Goal: Information Seeking & Learning: Learn about a topic

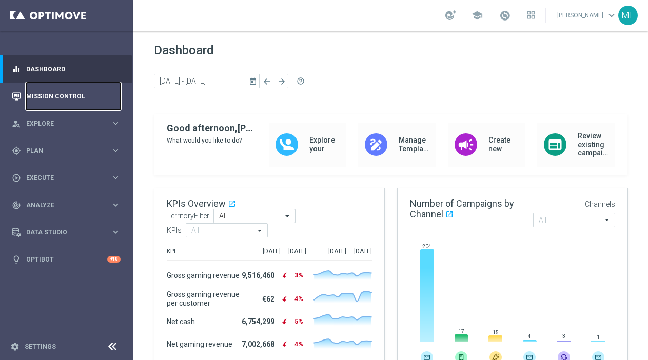
click at [75, 98] on link "Mission Control" at bounding box center [73, 96] width 94 height 27
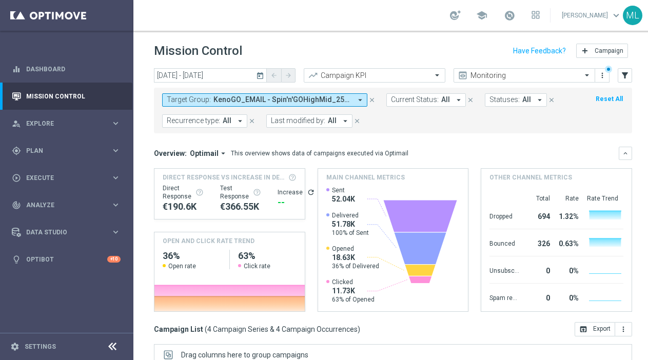
click at [258, 75] on icon "today" at bounding box center [260, 75] width 9 height 9
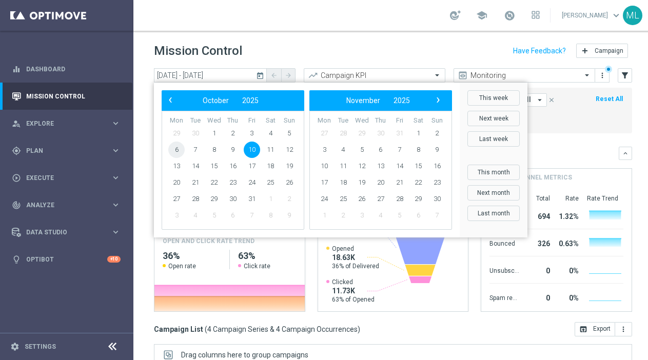
click at [177, 149] on span "6" at bounding box center [176, 150] width 16 height 16
type input "06 Oct 2025 - 06 Oct 2025"
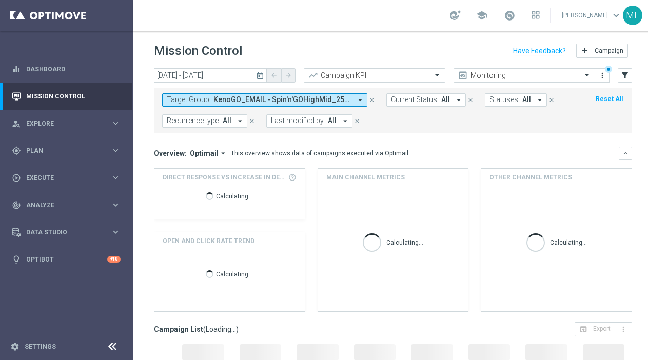
click at [287, 98] on span "KenoGO_EMAIL - Spin'n'GOHighMid_251010, KenoGO_EMAIL - Spin'n'GOLowVLow_251010,…" at bounding box center [283, 99] width 138 height 9
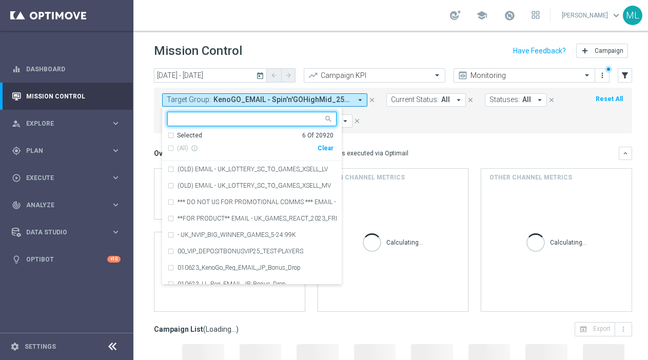
click at [0, 0] on div "Clear" at bounding box center [0, 0] width 0 height 0
click at [242, 120] on input "text" at bounding box center [248, 119] width 150 height 9
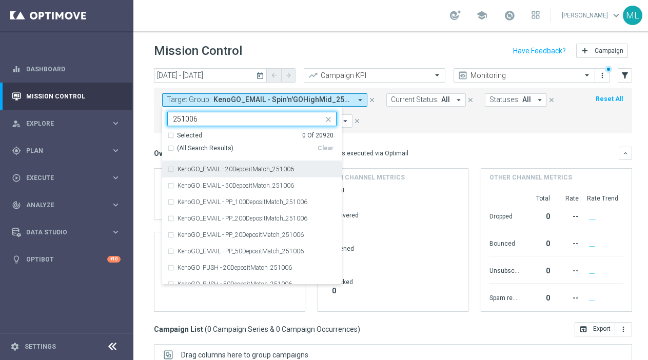
click at [169, 146] on div "(All Search Results)" at bounding box center [242, 148] width 150 height 9
type input "251006"
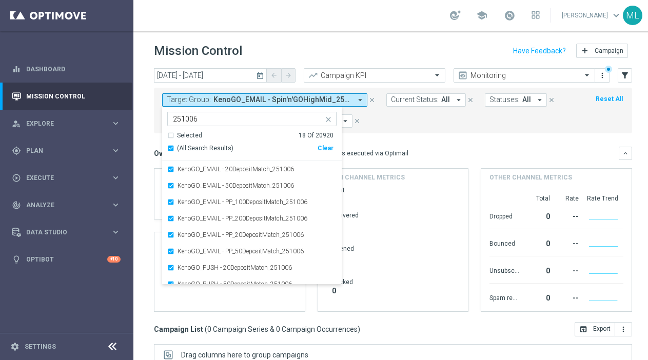
click at [376, 136] on mini-dashboard "Overview: Optimail arrow_drop_down This overview shows data of campaigns execut…" at bounding box center [393, 227] width 478 height 189
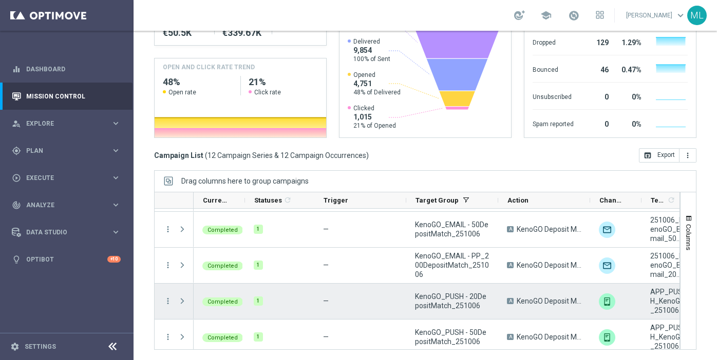
scroll to position [247, 0]
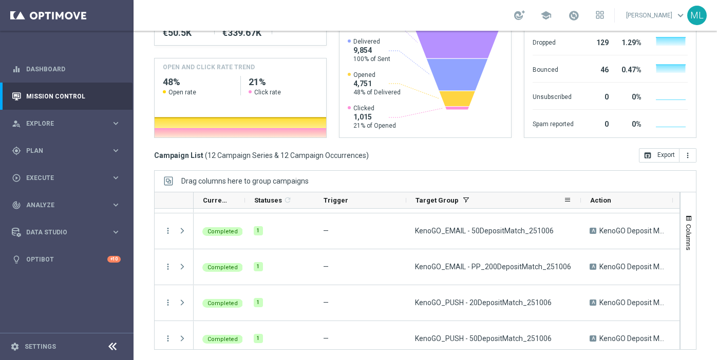
drag, startPoint x: 497, startPoint y: 201, endPoint x: 580, endPoint y: 204, distance: 82.7
click at [541, 204] on div at bounding box center [581, 201] width 4 height 16
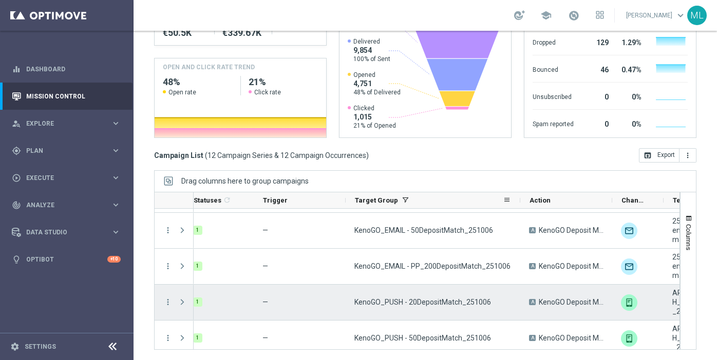
scroll to position [246, 0]
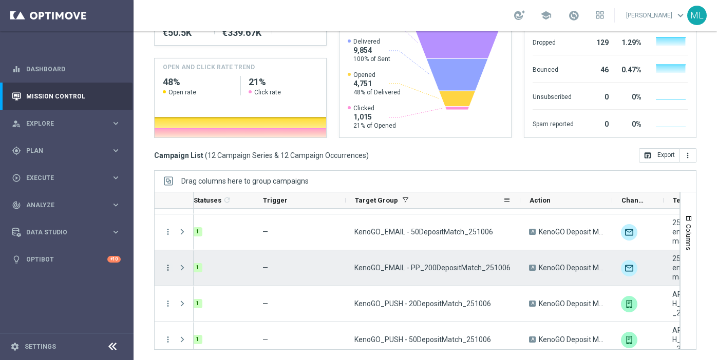
click at [169, 267] on icon "more_vert" at bounding box center [167, 267] width 9 height 9
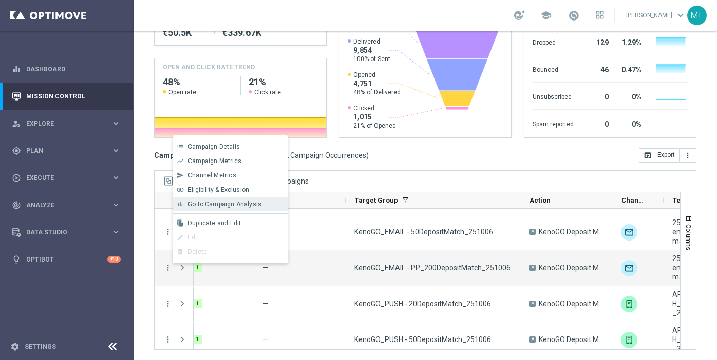
click at [203, 207] on span "Go to Campaign Analysis" at bounding box center [224, 204] width 73 height 7
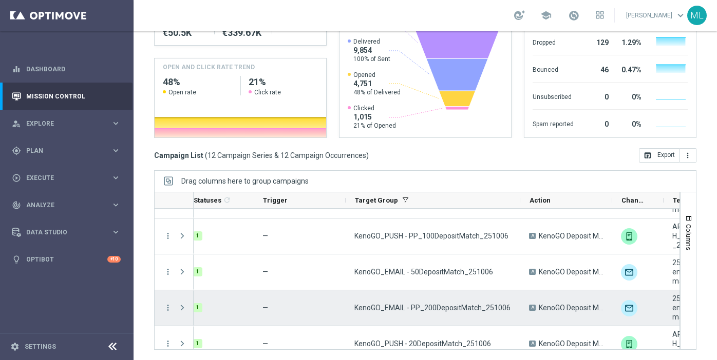
scroll to position [203, 0]
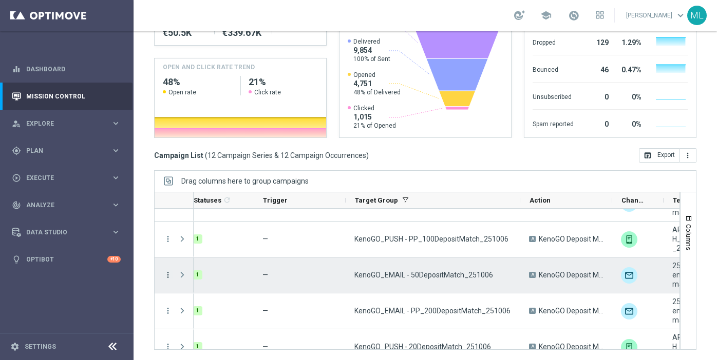
click at [166, 273] on icon "more_vert" at bounding box center [167, 275] width 9 height 9
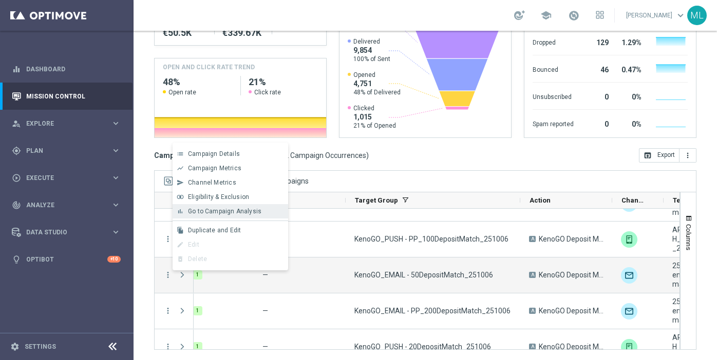
click at [213, 215] on div "bar_chart Go to Campaign Analysis" at bounding box center [230, 211] width 116 height 14
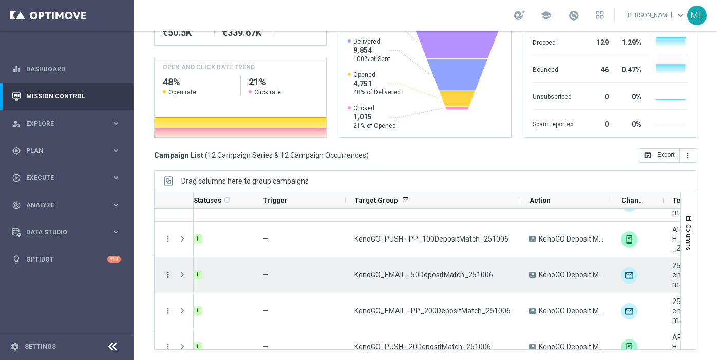
click at [165, 276] on icon "more_vert" at bounding box center [167, 275] width 9 height 9
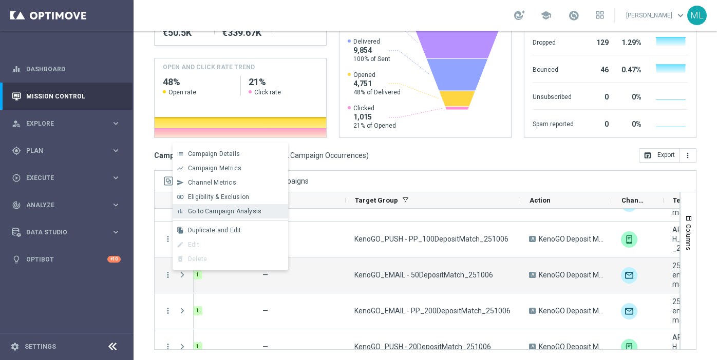
click at [200, 215] on span "Go to Campaign Analysis" at bounding box center [224, 211] width 73 height 7
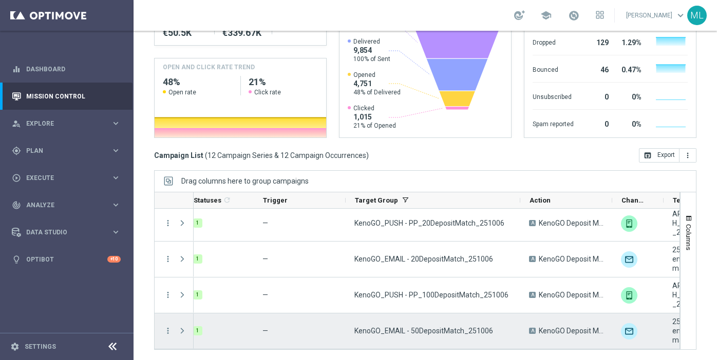
scroll to position [137, 0]
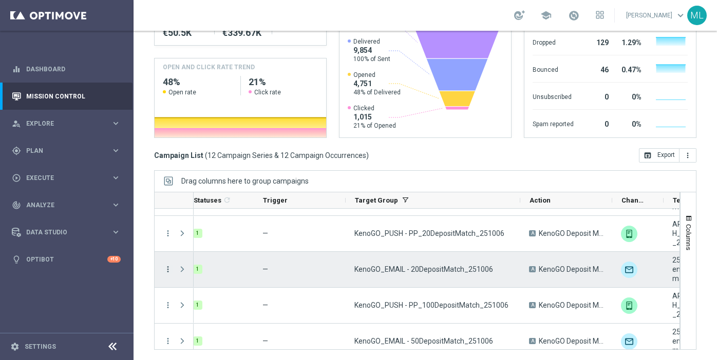
click at [164, 271] on icon "more_vert" at bounding box center [167, 269] width 9 height 9
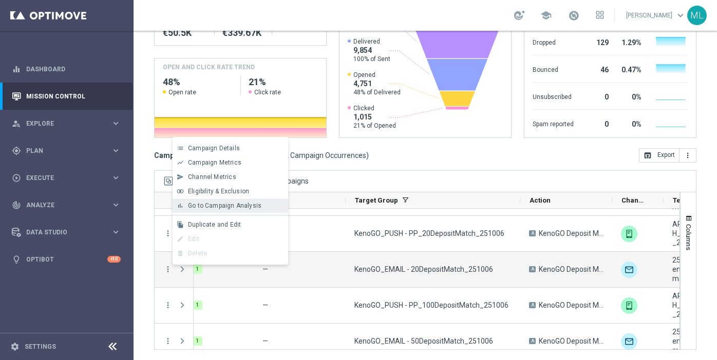
click at [211, 206] on span "Go to Campaign Analysis" at bounding box center [224, 205] width 73 height 7
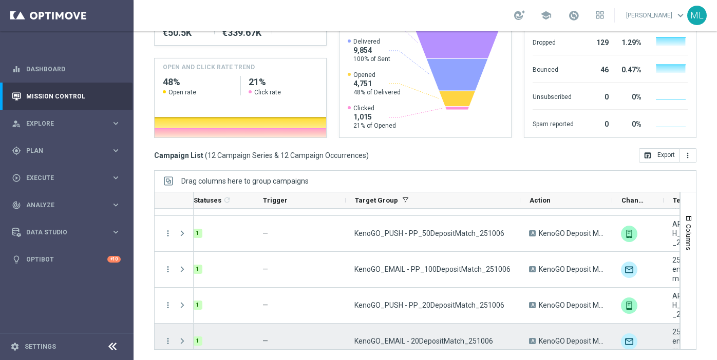
scroll to position [53, 0]
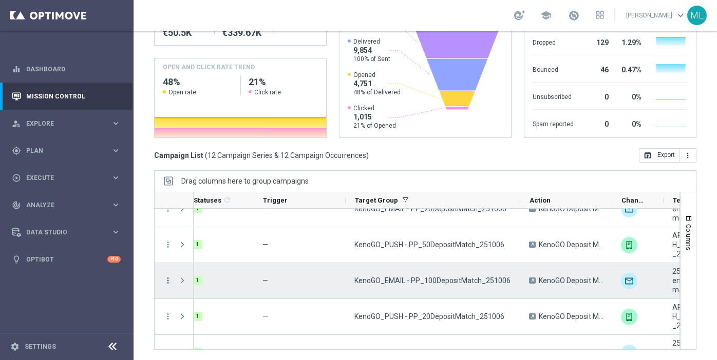
click at [167, 283] on icon "more_vert" at bounding box center [167, 280] width 9 height 9
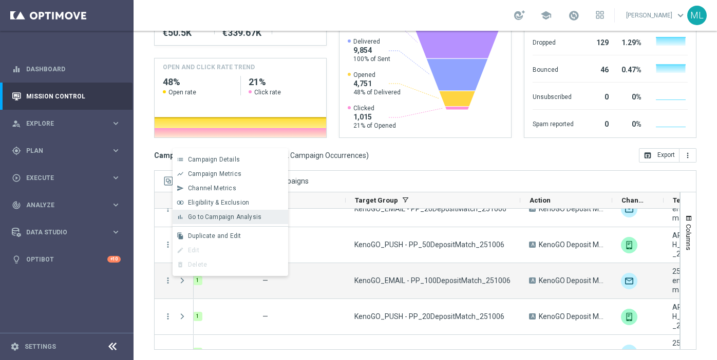
click at [216, 217] on span "Go to Campaign Analysis" at bounding box center [224, 217] width 73 height 7
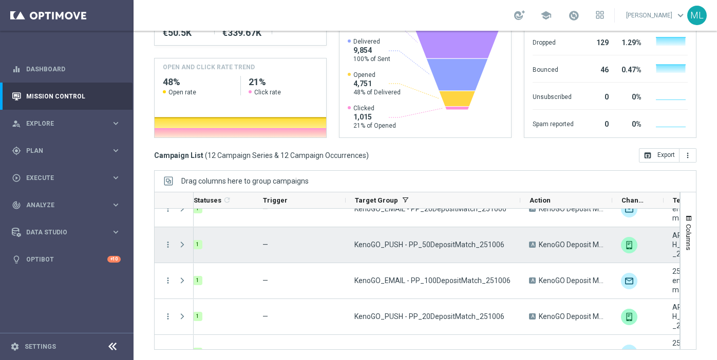
scroll to position [0, 0]
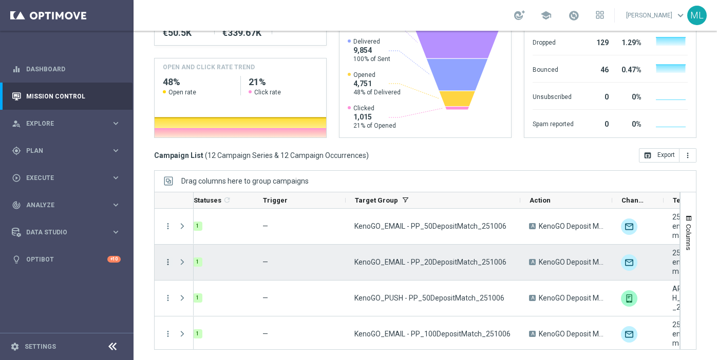
click at [165, 262] on icon "more_vert" at bounding box center [167, 262] width 9 height 9
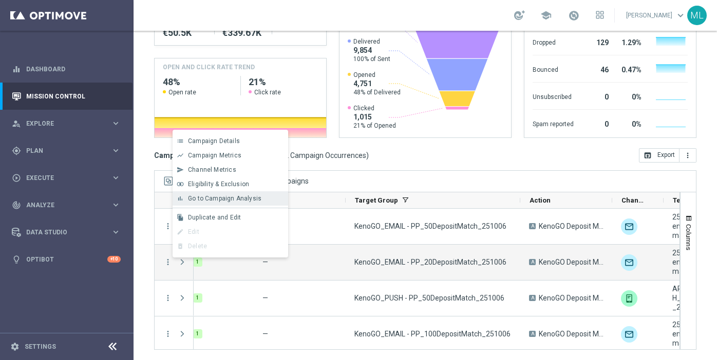
click at [215, 195] on span "Go to Campaign Analysis" at bounding box center [224, 198] width 73 height 7
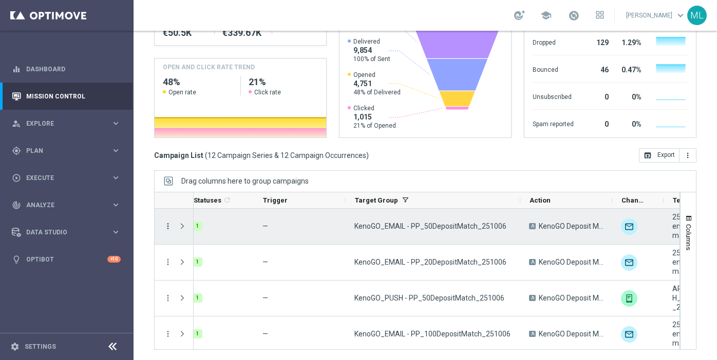
click at [167, 226] on icon "more_vert" at bounding box center [167, 226] width 9 height 9
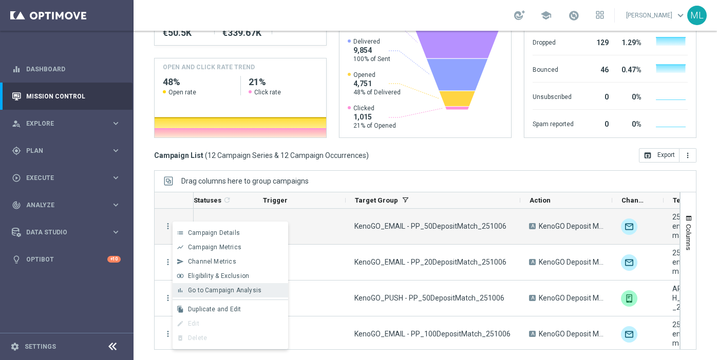
click at [202, 292] on span "Go to Campaign Analysis" at bounding box center [224, 290] width 73 height 7
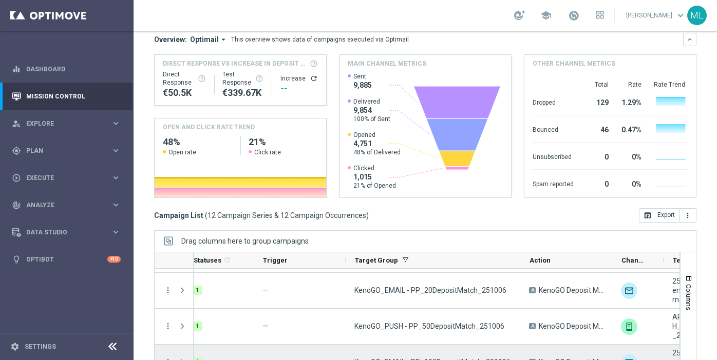
scroll to position [82, 0]
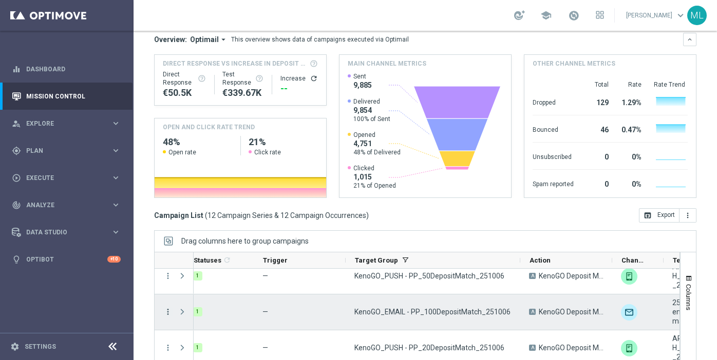
click at [167, 310] on icon "more_vert" at bounding box center [167, 311] width 9 height 9
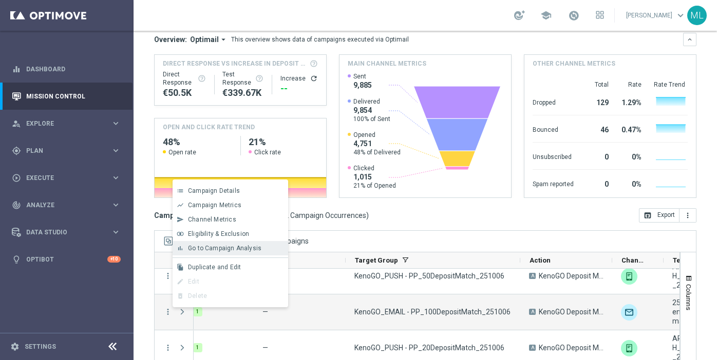
click at [221, 250] on span "Go to Campaign Analysis" at bounding box center [224, 248] width 73 height 7
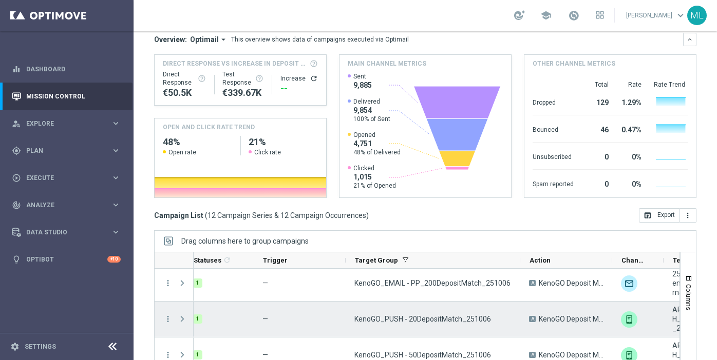
scroll to position [174, 0]
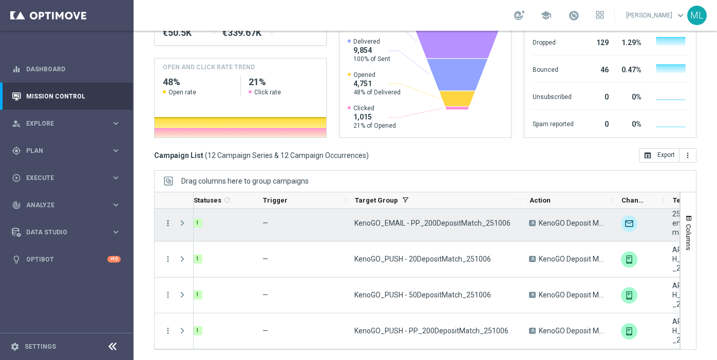
click at [165, 224] on icon "more_vert" at bounding box center [167, 223] width 9 height 9
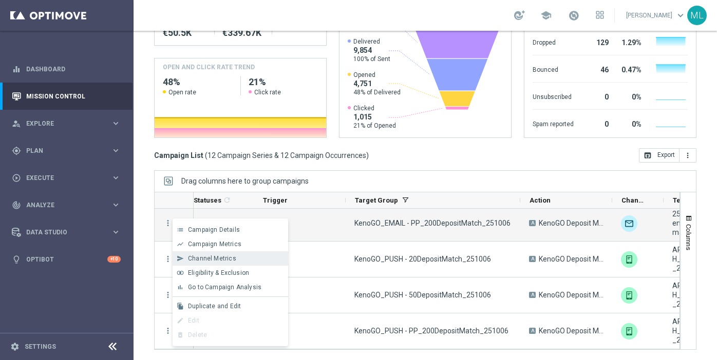
click at [204, 258] on span "Channel Metrics" at bounding box center [212, 258] width 48 height 7
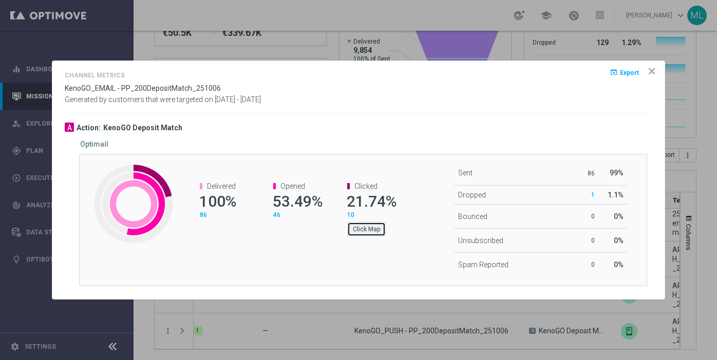
click at [364, 229] on button "Click Map" at bounding box center [366, 229] width 39 height 14
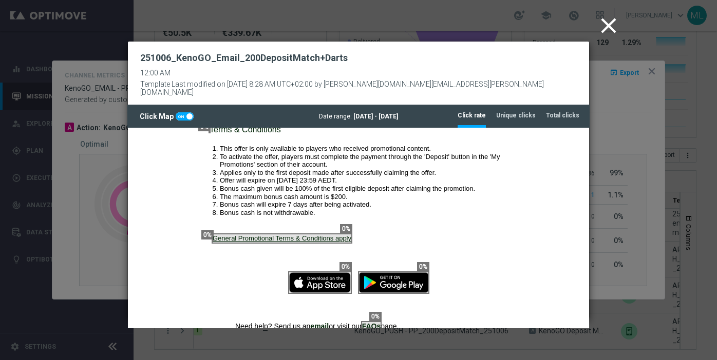
scroll to position [458, 0]
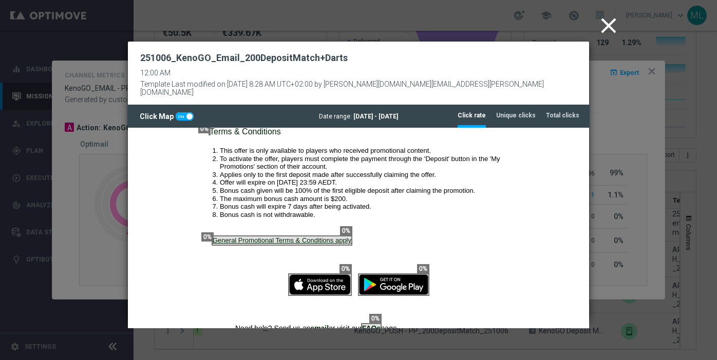
click at [541, 28] on icon "close" at bounding box center [608, 26] width 26 height 26
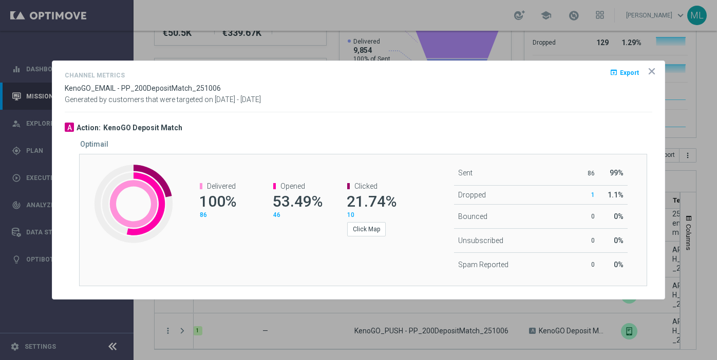
click at [541, 67] on icon "icon" at bounding box center [651, 71] width 10 height 10
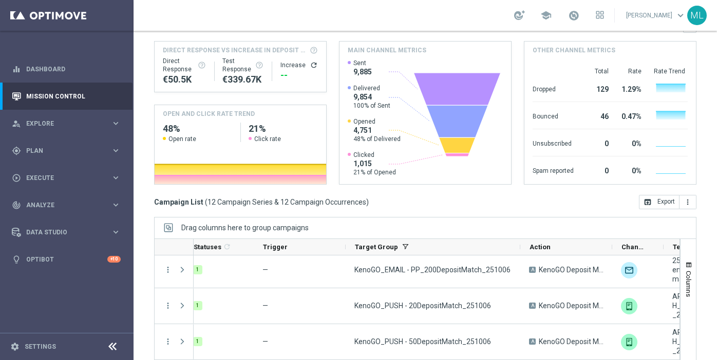
scroll to position [174, 0]
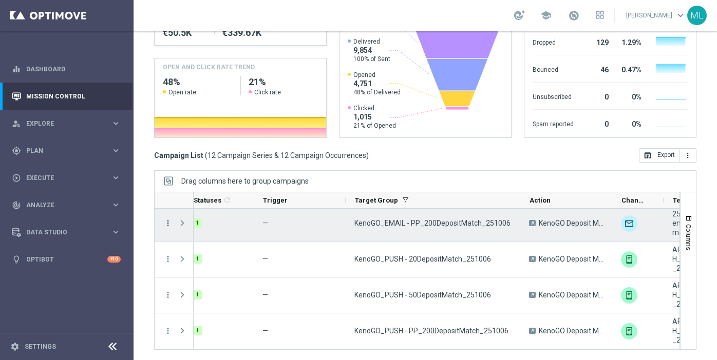
click at [167, 225] on icon "more_vert" at bounding box center [167, 223] width 9 height 9
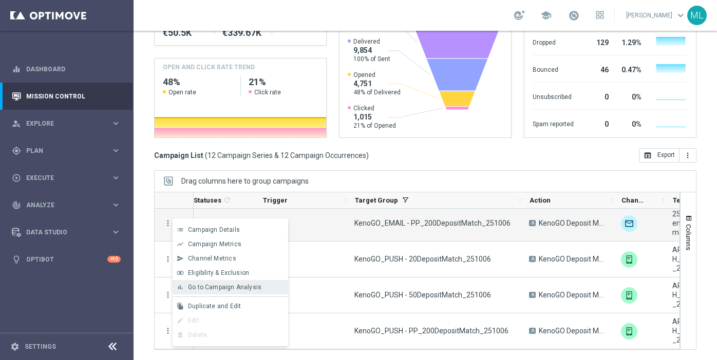
click at [205, 284] on span "Go to Campaign Analysis" at bounding box center [224, 287] width 73 height 7
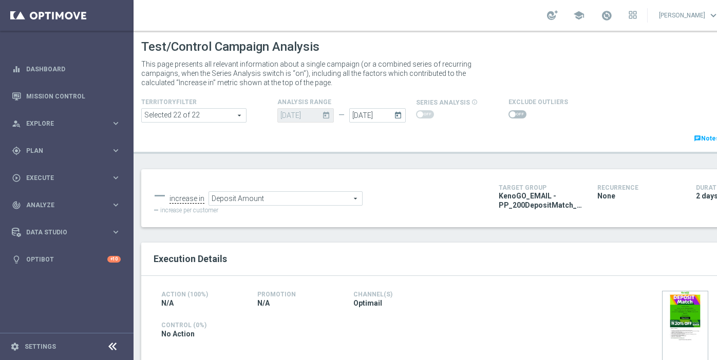
click at [398, 112] on icon "today" at bounding box center [400, 113] width 12 height 11
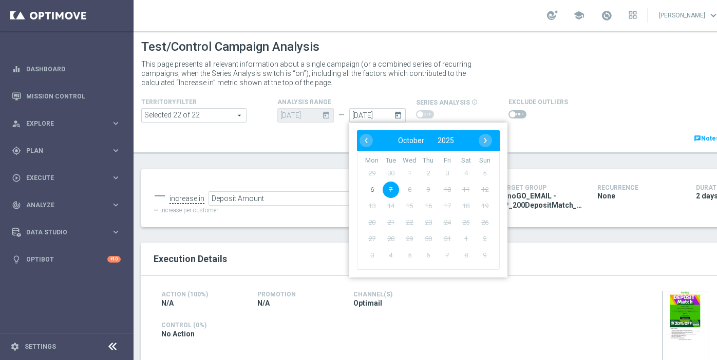
click at [311, 116] on div "06 Oct 2025 today" at bounding box center [305, 115] width 56 height 14
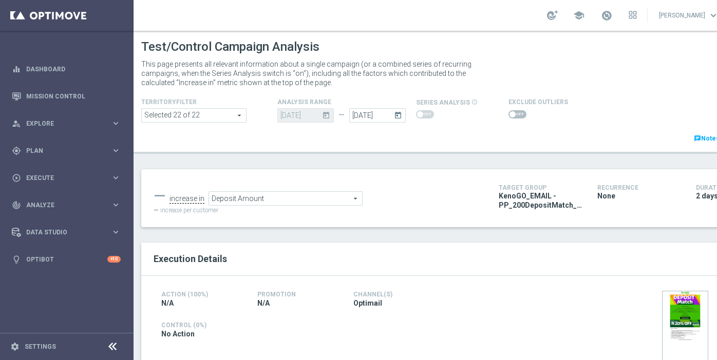
click at [326, 114] on icon "today" at bounding box center [328, 113] width 12 height 11
click at [330, 114] on icon "today" at bounding box center [328, 113] width 12 height 11
click at [327, 115] on icon "today" at bounding box center [328, 113] width 12 height 11
click at [340, 155] on div "Test/Control Campaign Analysis This page presents all relevant information abou…" at bounding box center [441, 196] width 616 height 330
click at [324, 114] on icon "today" at bounding box center [328, 113] width 12 height 11
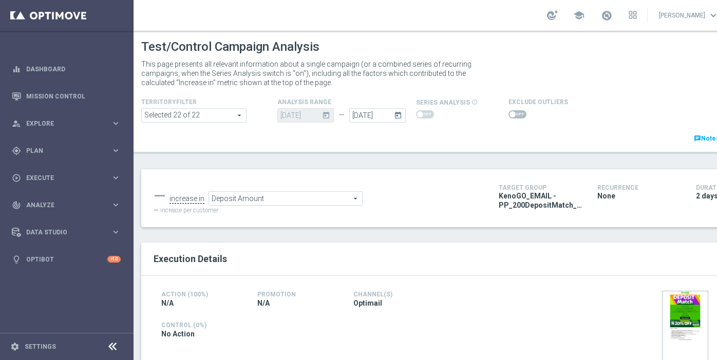
click at [398, 118] on icon "today" at bounding box center [400, 113] width 12 height 11
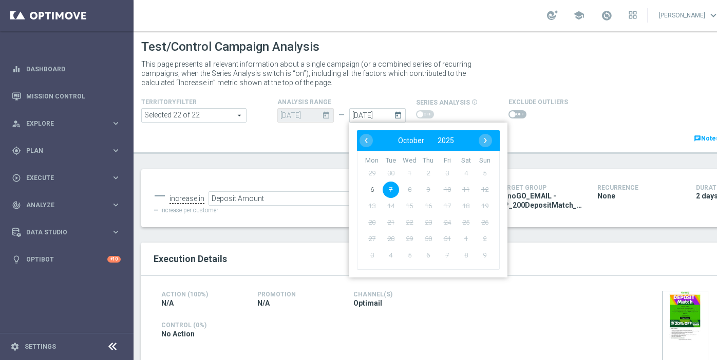
click at [326, 157] on div "Test/Control Campaign Analysis This page presents all relevant information abou…" at bounding box center [441, 196] width 616 height 330
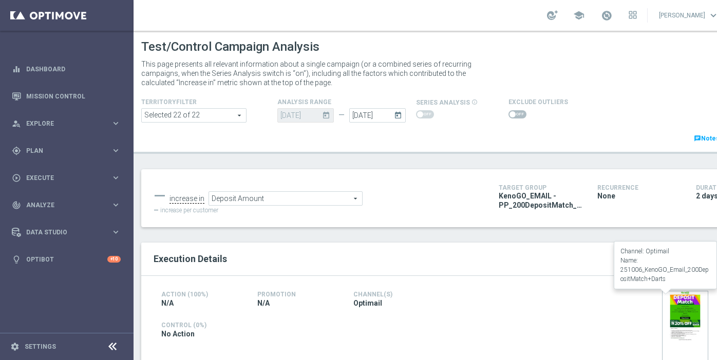
click at [683, 314] on img at bounding box center [685, 336] width 46 height 91
click at [685, 330] on img at bounding box center [685, 336] width 46 height 91
click at [397, 114] on icon "today" at bounding box center [400, 113] width 12 height 11
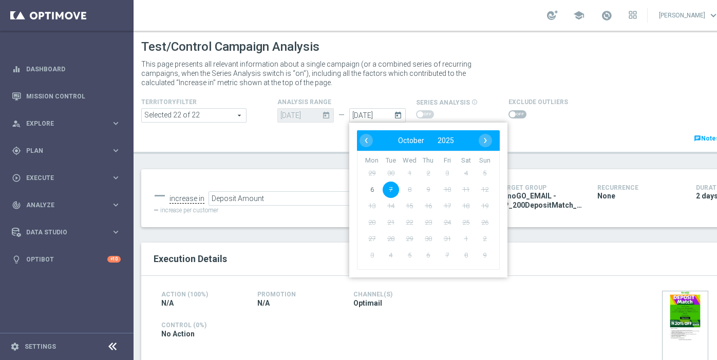
click at [413, 194] on span "8" at bounding box center [409, 190] width 16 height 16
click at [400, 81] on p "This page presents all relevant information about a single campaign (or a combi…" at bounding box center [313, 74] width 344 height 28
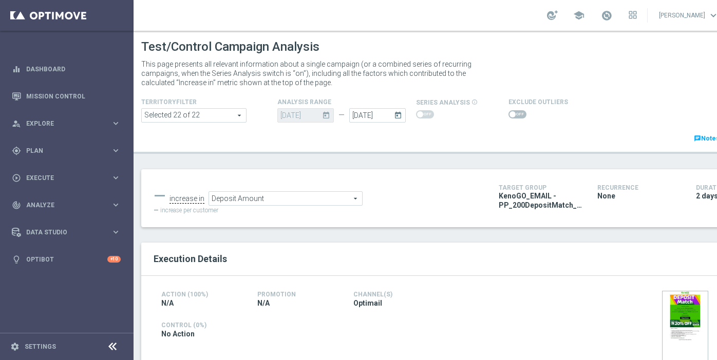
click at [288, 200] on span "Deposit Amount" at bounding box center [285, 198] width 153 height 13
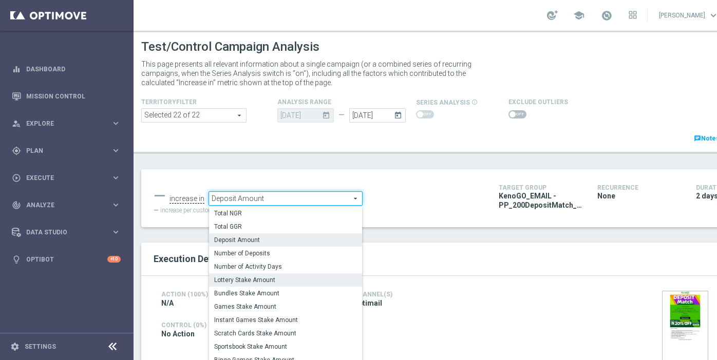
click at [272, 279] on span "Lottery Stake Amount" at bounding box center [285, 280] width 143 height 8
type input "Lottery Stake Amount"
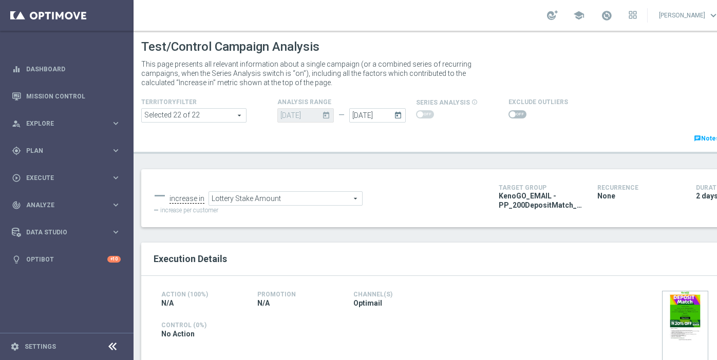
click at [399, 114] on icon "today" at bounding box center [400, 113] width 12 height 11
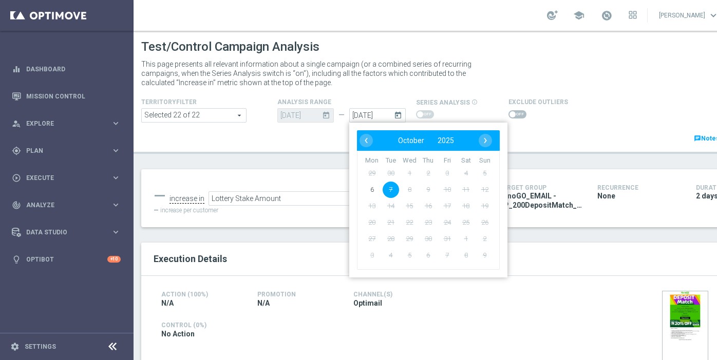
click at [409, 189] on span "8" at bounding box center [409, 190] width 16 height 16
click at [332, 161] on div "Test/Control Campaign Analysis This page presents all relevant information abou…" at bounding box center [441, 196] width 616 height 330
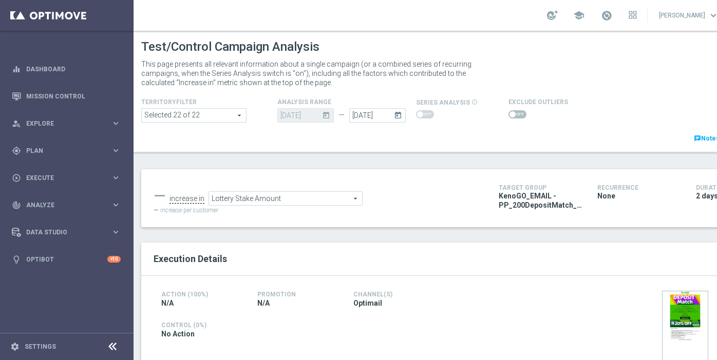
click at [355, 153] on header "Test/Control Campaign Analysis This page presents all relevant information abou…" at bounding box center [441, 92] width 616 height 123
click at [301, 115] on div "06 Oct 2025 today" at bounding box center [305, 115] width 56 height 14
click at [325, 117] on icon "today" at bounding box center [328, 113] width 12 height 11
click at [418, 117] on span at bounding box center [420, 114] width 6 height 6
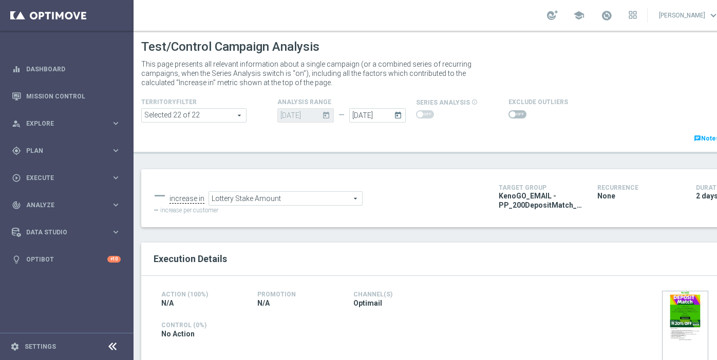
click at [302, 117] on div "06 Oct 2025 today" at bounding box center [305, 115] width 56 height 14
click at [325, 117] on icon "today" at bounding box center [328, 113] width 12 height 11
click at [309, 114] on div "06 Oct 2025 today" at bounding box center [305, 115] width 56 height 14
click at [309, 114] on div "[DATE] [DATE]" at bounding box center [305, 115] width 56 height 14
click at [330, 108] on div "analysis range 06 Oct 2025 today — 07 Oct 2025 today" at bounding box center [347, 109] width 154 height 27
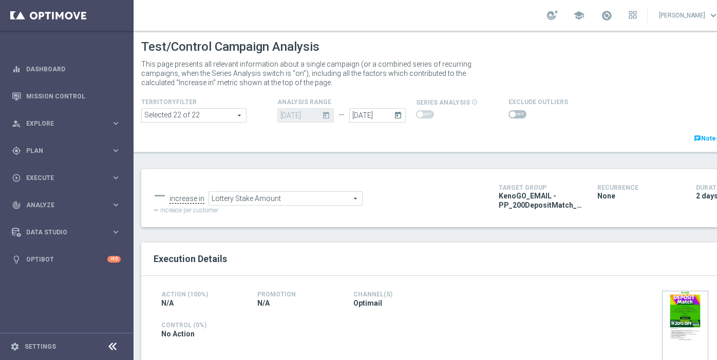
click at [329, 117] on icon "today" at bounding box center [328, 113] width 12 height 11
click at [328, 117] on icon "today" at bounding box center [328, 113] width 12 height 11
click at [392, 118] on input "[DATE]" at bounding box center [377, 115] width 56 height 14
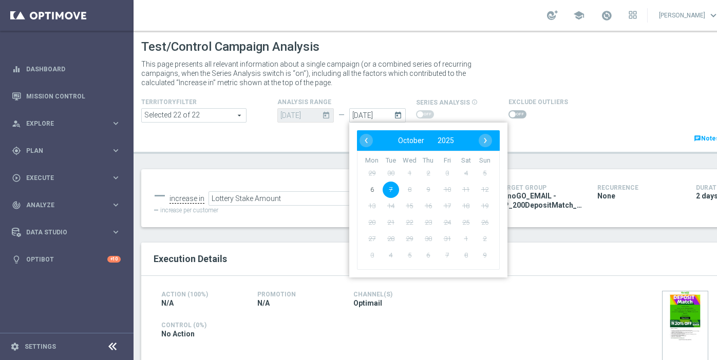
click at [412, 179] on span "1" at bounding box center [409, 173] width 16 height 16
click at [441, 175] on span "3" at bounding box center [447, 173] width 16 height 16
drag, startPoint x: 371, startPoint y: 198, endPoint x: 371, endPoint y: 190, distance: 7.2
click at [371, 190] on span "6" at bounding box center [371, 190] width 16 height 16
type input "[DATE]"
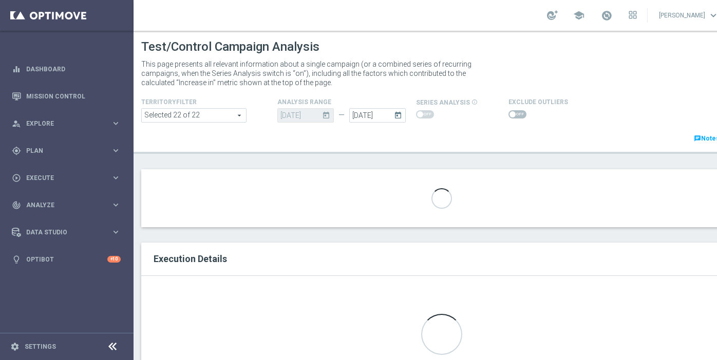
click at [396, 114] on icon "today" at bounding box center [400, 113] width 12 height 11
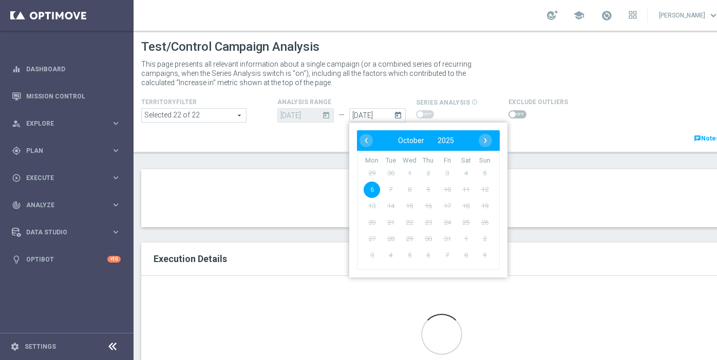
click at [390, 188] on span "7" at bounding box center [390, 190] width 16 height 16
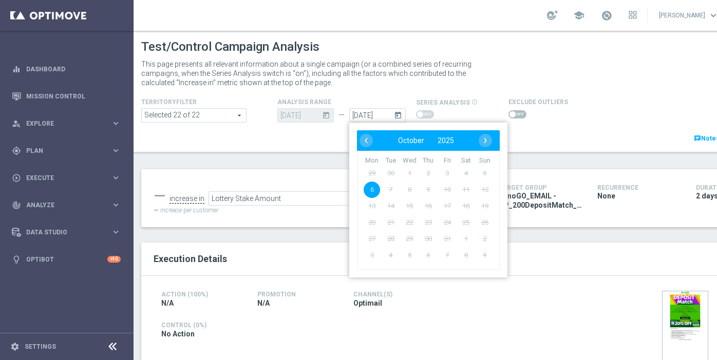
click at [402, 191] on span "8" at bounding box center [409, 190] width 16 height 16
click at [395, 191] on span "7" at bounding box center [390, 190] width 16 height 16
click at [387, 190] on span "7" at bounding box center [390, 190] width 16 height 16
click at [409, 190] on span "8" at bounding box center [409, 190] width 16 height 16
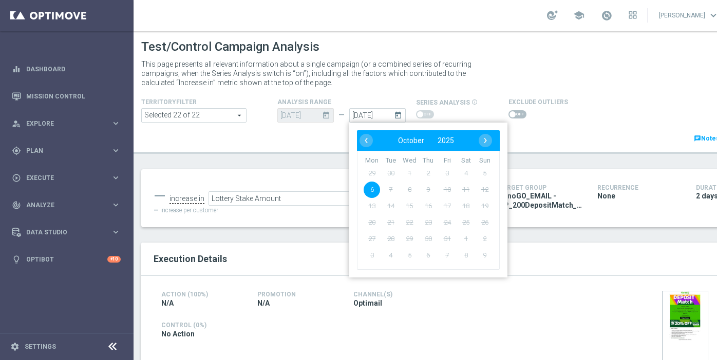
click at [408, 191] on span "8" at bounding box center [409, 190] width 16 height 16
click at [321, 154] on div "Test/Control Campaign Analysis This page presents all relevant information abou…" at bounding box center [441, 196] width 616 height 330
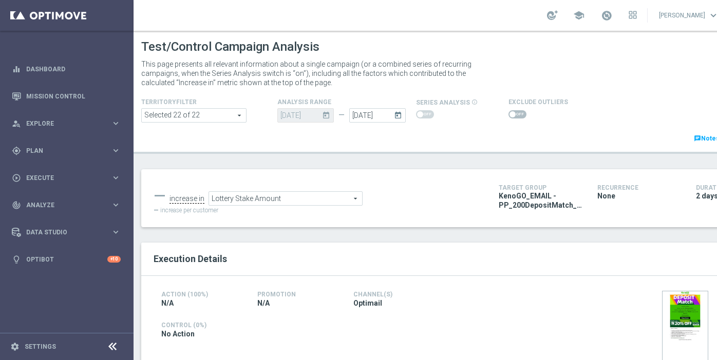
click at [399, 116] on icon "today" at bounding box center [400, 113] width 12 height 11
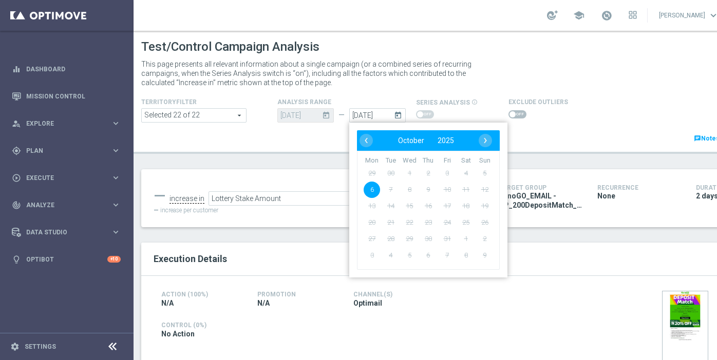
click at [391, 185] on span "7" at bounding box center [390, 190] width 16 height 16
click at [392, 185] on span "7" at bounding box center [390, 190] width 16 height 16
click at [546, 142] on div "TerritoryFilter Selected 22 of 22 arrow_drop_down search Show Selected 22 of 22…" at bounding box center [441, 120] width 616 height 48
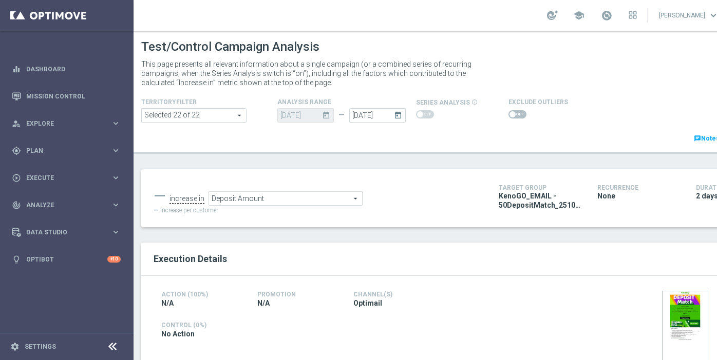
click at [306, 202] on span "Deposit Amount" at bounding box center [285, 198] width 153 height 13
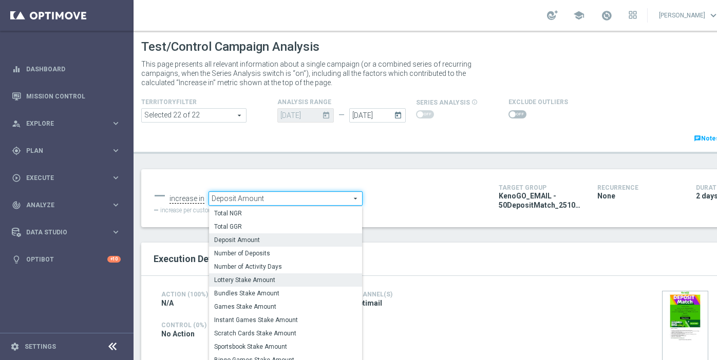
click at [266, 279] on span "Lottery Stake Amount" at bounding box center [285, 280] width 143 height 8
type input "Lottery Stake Amount"
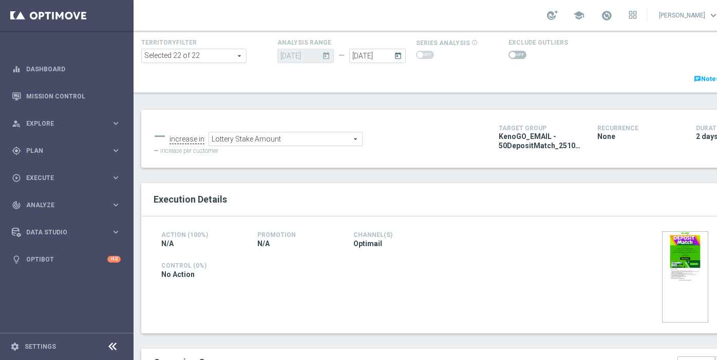
scroll to position [148, 0]
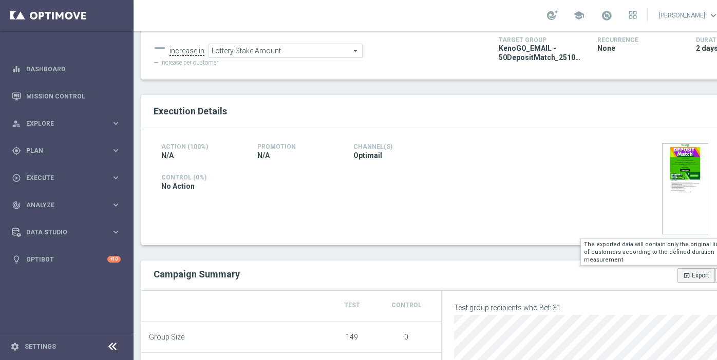
click at [698, 274] on button "open_in_browser Export" at bounding box center [695, 275] width 37 height 14
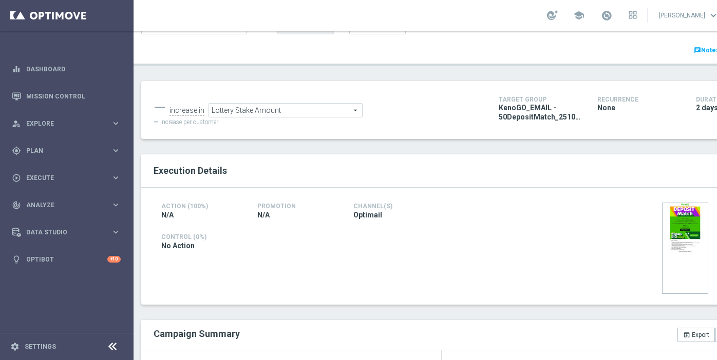
scroll to position [0, 0]
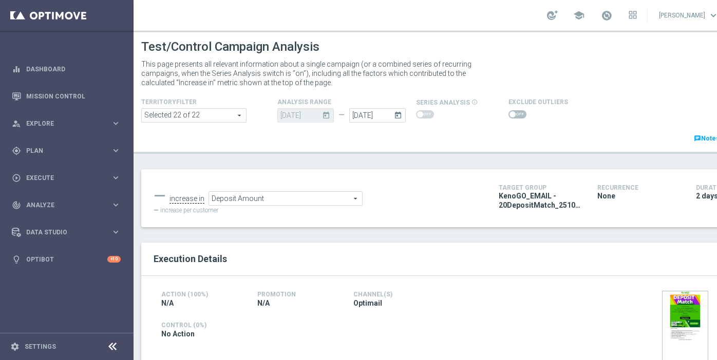
click at [274, 200] on span "Deposit Amount" at bounding box center [285, 198] width 153 height 13
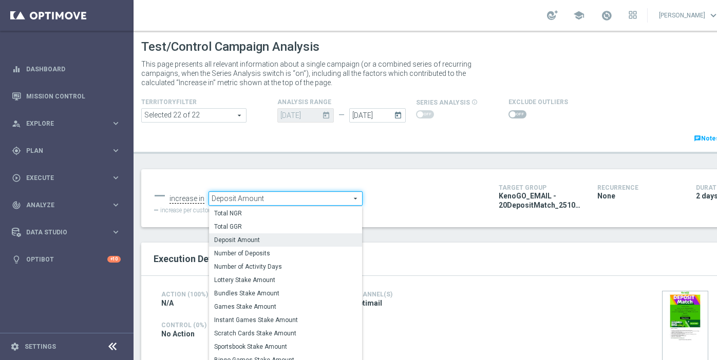
click at [256, 278] on span "Lottery Stake Amount" at bounding box center [285, 280] width 143 height 8
type input "Lottery Stake Amount"
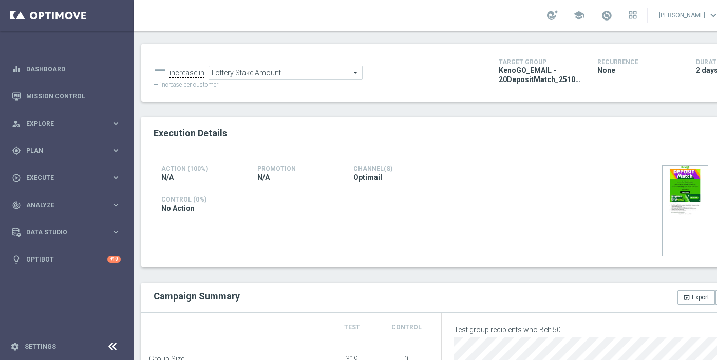
scroll to position [126, 0]
click at [687, 295] on icon "open_in_browser" at bounding box center [686, 297] width 7 height 7
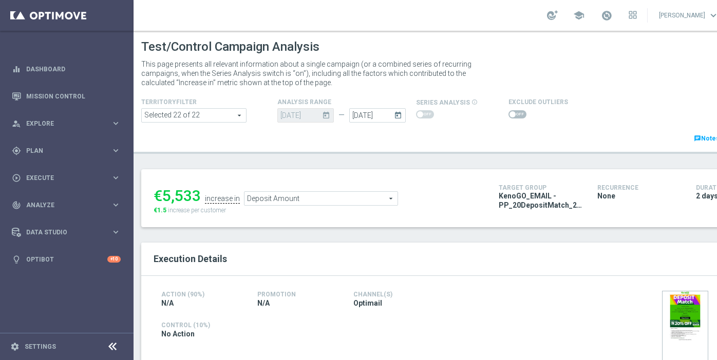
click at [301, 199] on span "Deposit Amount" at bounding box center [320, 198] width 153 height 13
type input "Lottery Stake Amount"
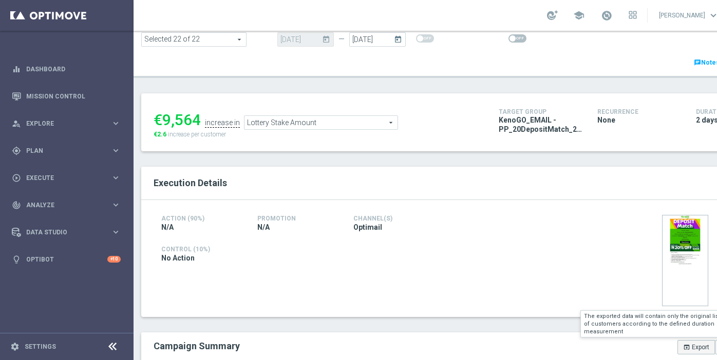
click at [689, 344] on button "open_in_browser Export" at bounding box center [695, 347] width 37 height 14
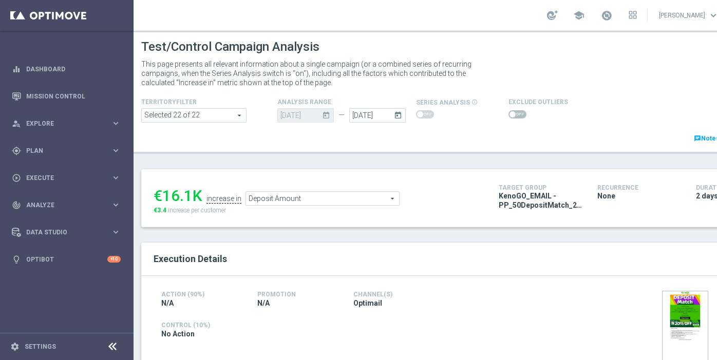
click at [286, 199] on span "Deposit Amount" at bounding box center [322, 198] width 153 height 13
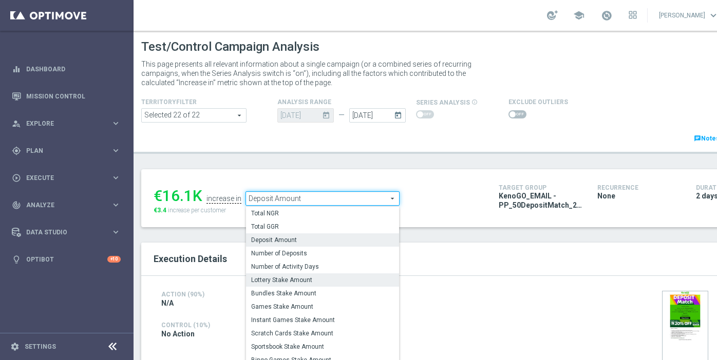
click at [281, 278] on span "Lottery Stake Amount" at bounding box center [322, 280] width 143 height 8
type input "Lottery Stake Amount"
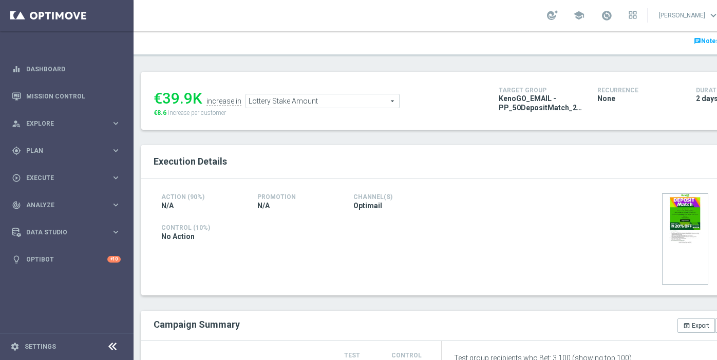
scroll to position [98, 0]
click at [697, 324] on button "open_in_browser Export" at bounding box center [695, 325] width 37 height 14
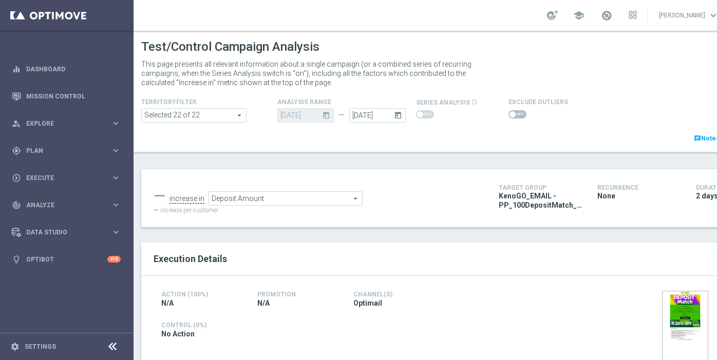
click at [306, 110] on div "06 Oct 2025 today" at bounding box center [305, 115] width 56 height 14
click at [305, 124] on div "TerritoryFilter Selected 22 of 22 arrow_drop_down search Show Selected 22 of 22…" at bounding box center [441, 120] width 616 height 48
click at [338, 117] on div "—" at bounding box center [341, 115] width 15 height 9
click at [329, 198] on span "Deposit Amount" at bounding box center [285, 198] width 153 height 13
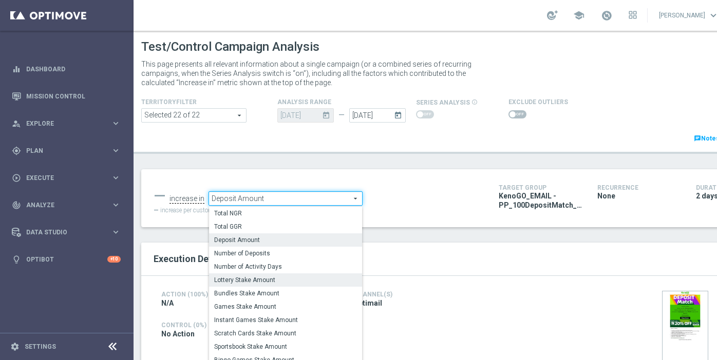
click at [274, 281] on span "Lottery Stake Amount" at bounding box center [285, 280] width 143 height 8
type input "Lottery Stake Amount"
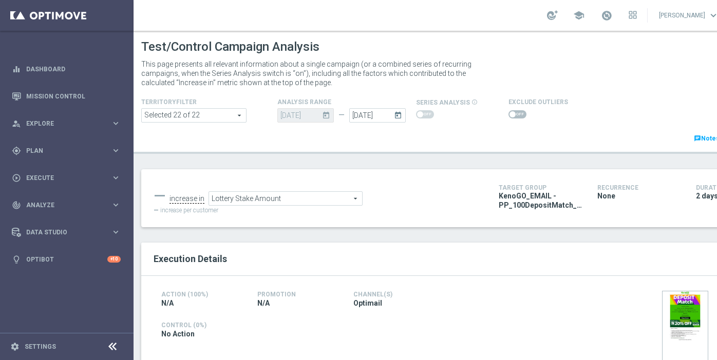
click at [398, 114] on icon "today" at bounding box center [400, 113] width 12 height 11
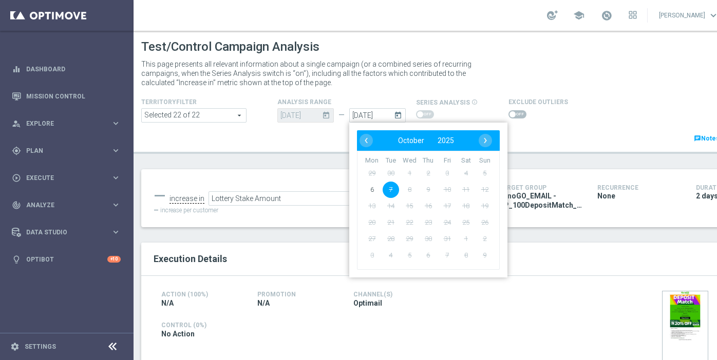
click at [560, 151] on header "Test/Control Campaign Analysis This page presents all relevant information abou…" at bounding box center [441, 92] width 616 height 123
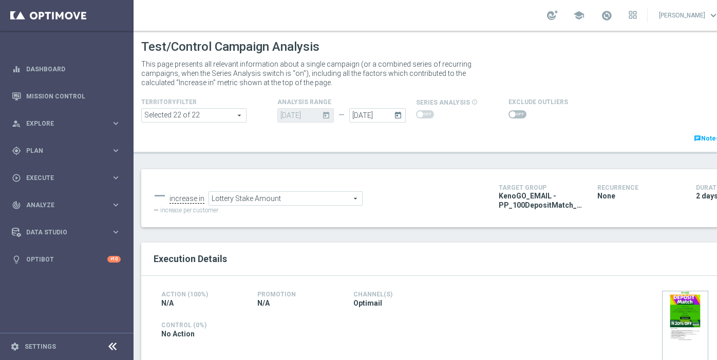
click at [399, 119] on icon "today" at bounding box center [400, 113] width 12 height 11
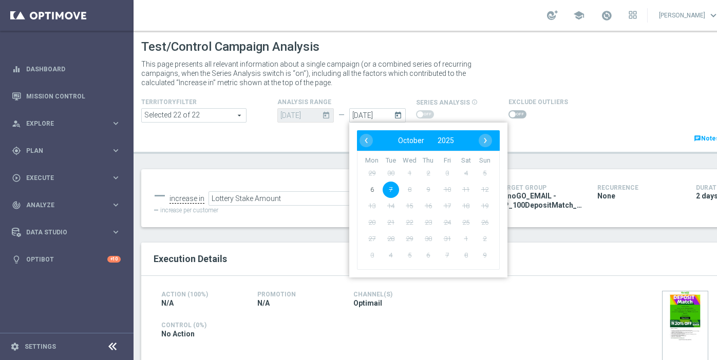
click at [319, 141] on div "TerritoryFilter Selected 22 of 22 arrow_drop_down search Show Selected 22 of 22…" at bounding box center [441, 120] width 616 height 48
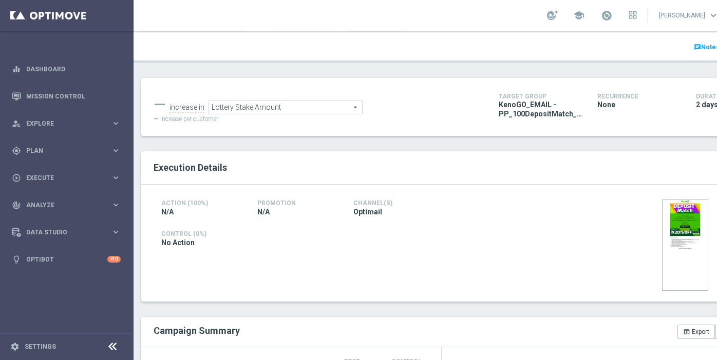
scroll to position [92, 0]
click at [686, 332] on icon "open_in_browser" at bounding box center [686, 331] width 7 height 7
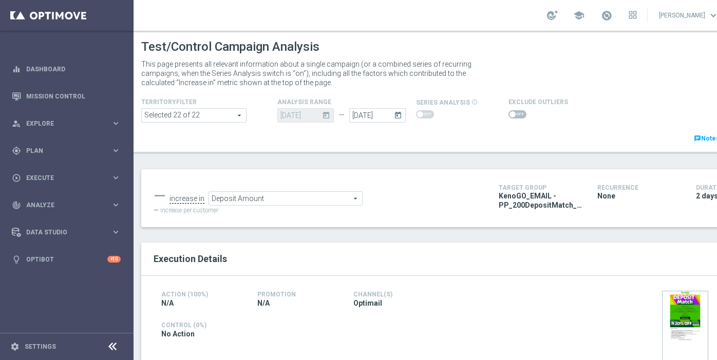
click at [317, 200] on span "Deposit Amount" at bounding box center [285, 198] width 153 height 13
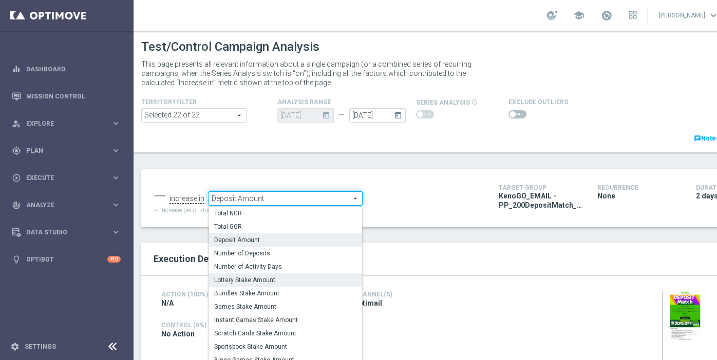
click at [262, 278] on span "Lottery Stake Amount" at bounding box center [285, 280] width 143 height 8
type input "Lottery Stake Amount"
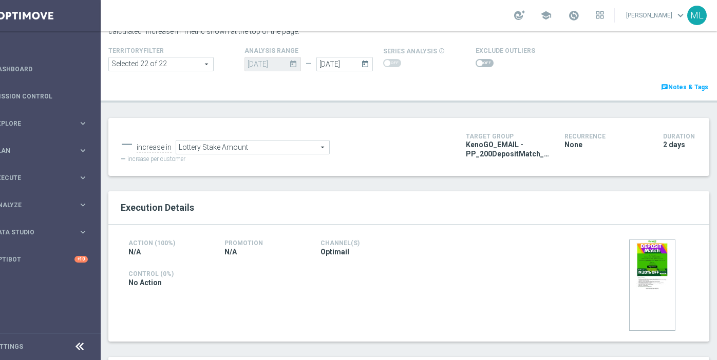
scroll to position [157, 0]
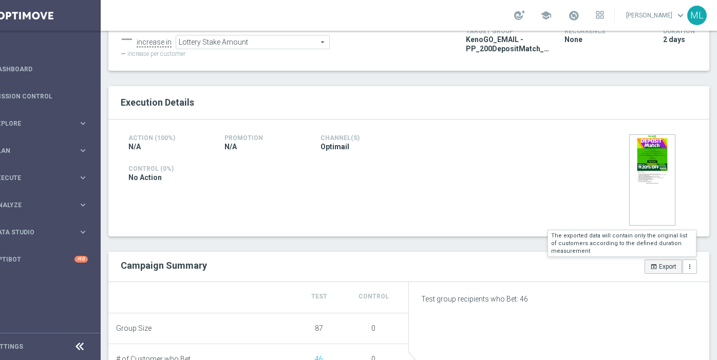
click at [662, 271] on button "open_in_browser Export" at bounding box center [662, 267] width 37 height 14
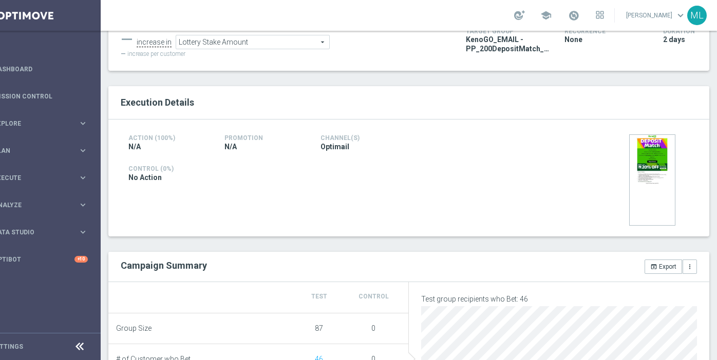
scroll to position [81, 0]
